Goal: Transaction & Acquisition: Obtain resource

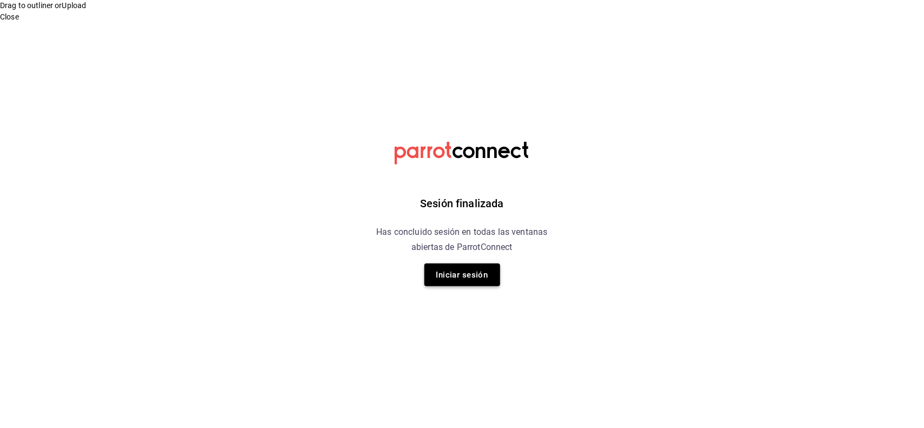
click at [466, 281] on button "Iniciar sesión" at bounding box center [462, 275] width 76 height 23
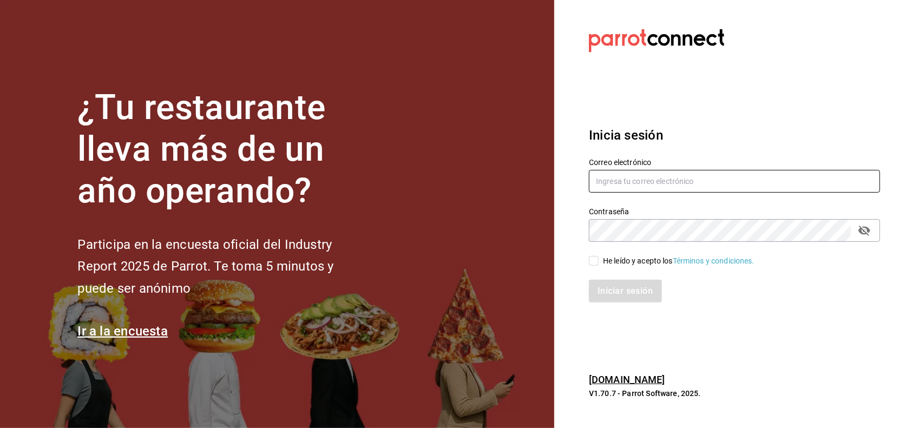
type input "carlos@central4mkt.com"
click at [599, 261] on span "He leído y acepto los Términos y condiciones." at bounding box center [677, 260] width 156 height 11
click at [599, 261] on input "He leído y acepto los Términos y condiciones." at bounding box center [594, 261] width 10 height 10
checkbox input "true"
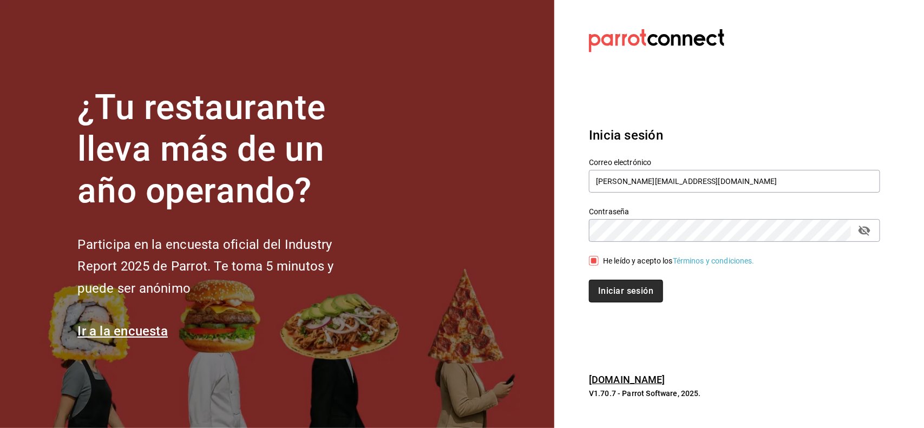
click at [612, 288] on button "Iniciar sesión" at bounding box center [626, 291] width 74 height 23
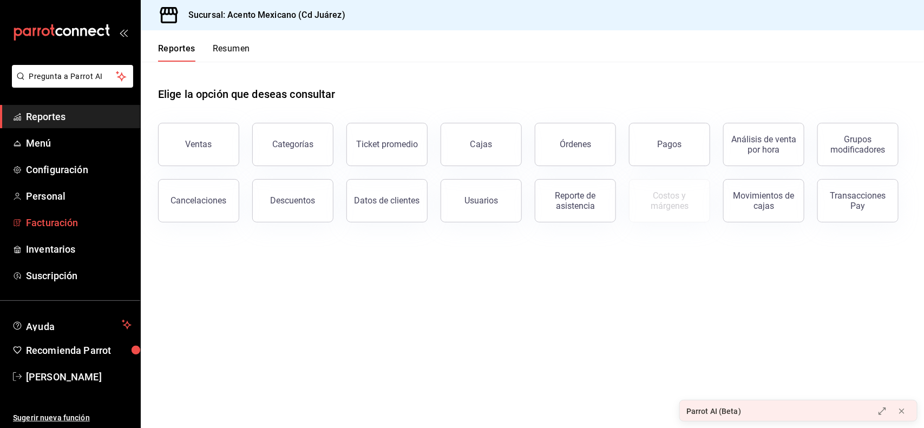
click at [49, 214] on link "Facturación" at bounding box center [70, 222] width 140 height 23
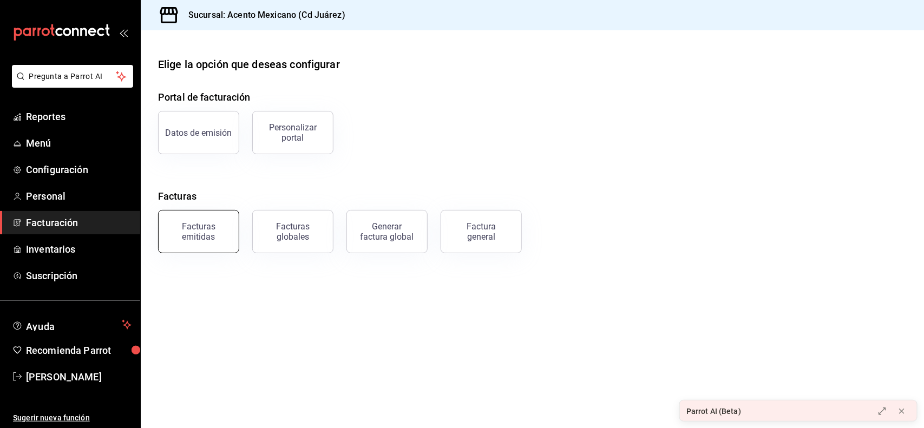
click at [211, 221] on button "Facturas emitidas" at bounding box center [198, 231] width 81 height 43
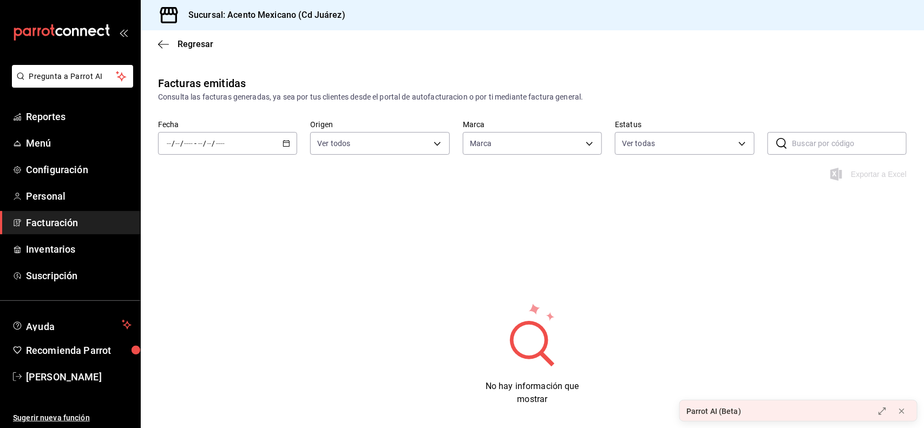
type input "9c3ea989-fef0-4aca-870c-c0ccf7625834"
click at [287, 149] on div "/ / - / /" at bounding box center [227, 143] width 139 height 23
click at [187, 245] on span "Mes actual" at bounding box center [209, 249] width 84 height 11
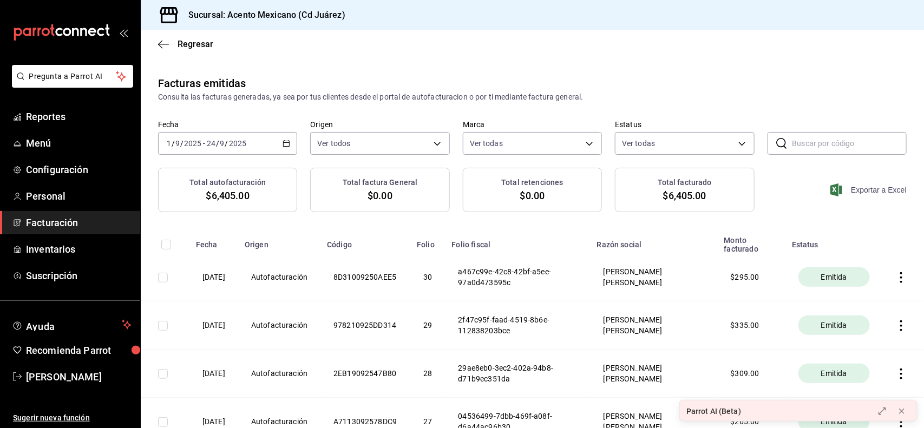
click at [886, 192] on span "Exportar a Excel" at bounding box center [869, 189] width 74 height 13
click at [531, 44] on div "Regresar" at bounding box center [532, 44] width 783 height 28
click at [169, 249] on input "checkbox" at bounding box center [166, 245] width 10 height 10
checkbox input "true"
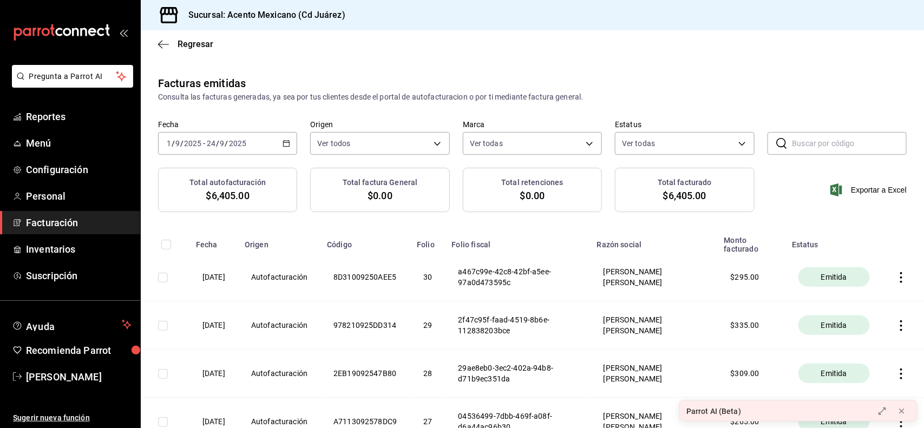
checkbox input "true"
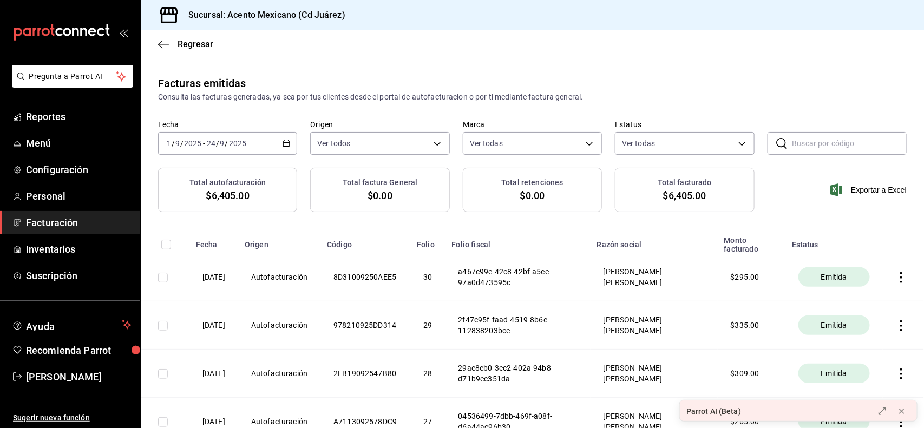
checkbox input "true"
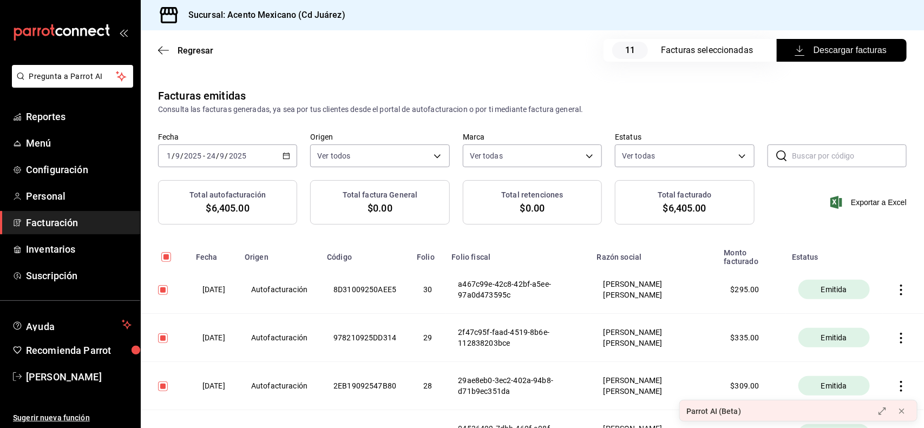
click at [811, 55] on span "Descargar facturas" at bounding box center [842, 50] width 90 height 13
